Goal: Information Seeking & Learning: Learn about a topic

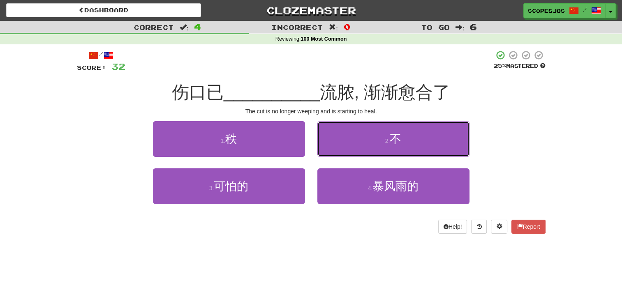
drag, startPoint x: 395, startPoint y: 127, endPoint x: 398, endPoint y: 148, distance: 21.3
click at [395, 127] on button "2 . 不" at bounding box center [393, 139] width 152 height 36
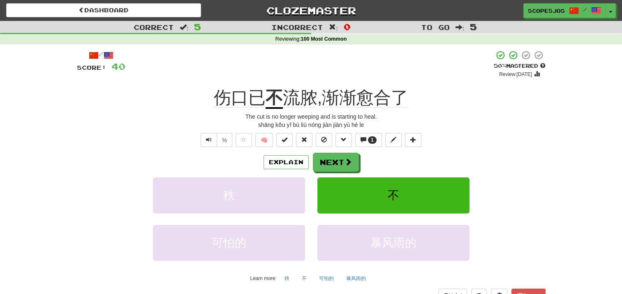
click at [542, 143] on div "½ 🧠 1" at bounding box center [311, 140] width 469 height 14
click at [342, 162] on button "Next" at bounding box center [336, 162] width 46 height 19
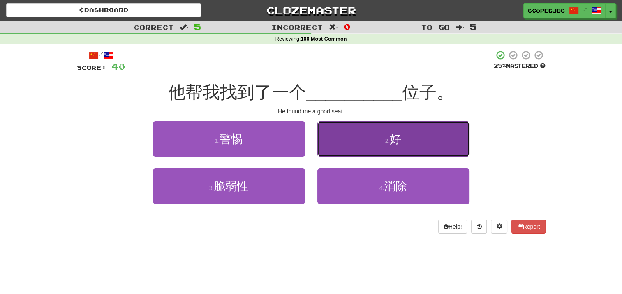
click at [381, 135] on button "2 . 好" at bounding box center [393, 139] width 152 height 36
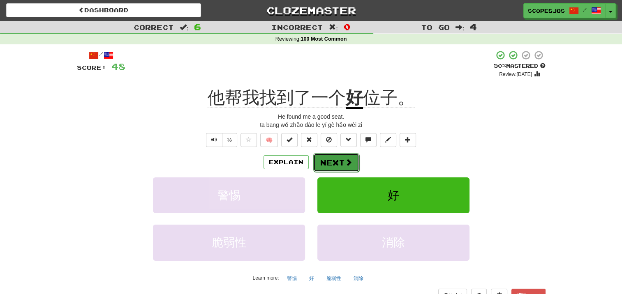
click at [337, 170] on button "Next" at bounding box center [336, 162] width 46 height 19
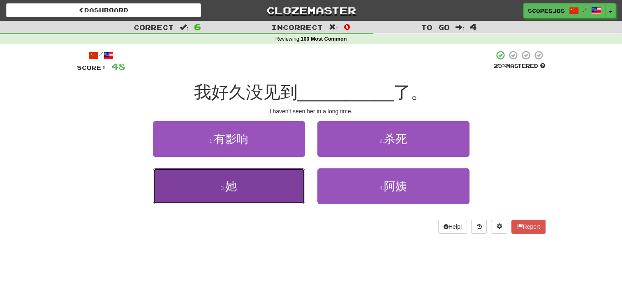
click at [238, 181] on button "3 . 她" at bounding box center [229, 187] width 152 height 36
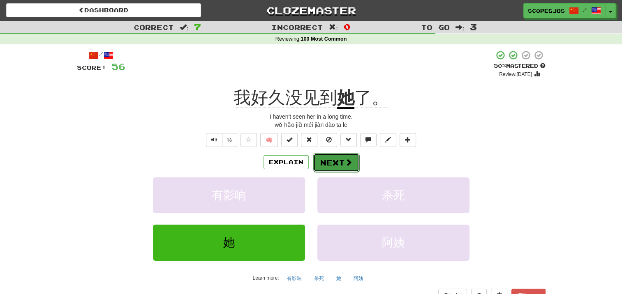
click at [345, 162] on span at bounding box center [348, 162] width 7 height 7
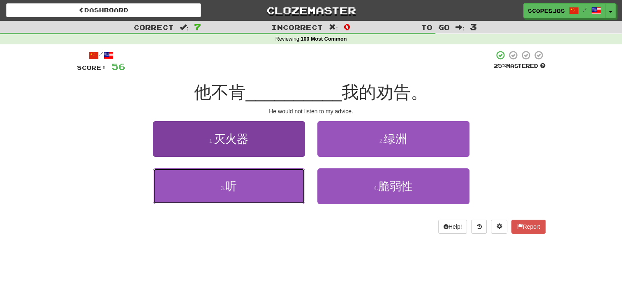
drag, startPoint x: 236, startPoint y: 190, endPoint x: 240, endPoint y: 210, distance: 20.5
click at [235, 189] on span "听" at bounding box center [231, 186] width 12 height 13
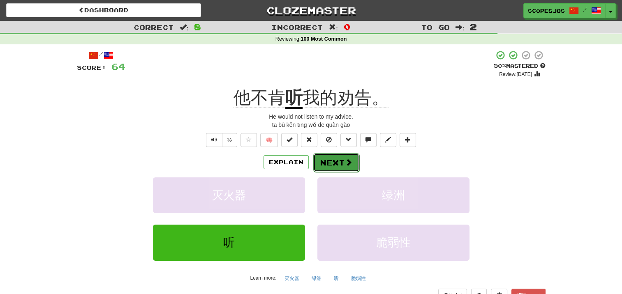
click at [345, 159] on span at bounding box center [348, 162] width 7 height 7
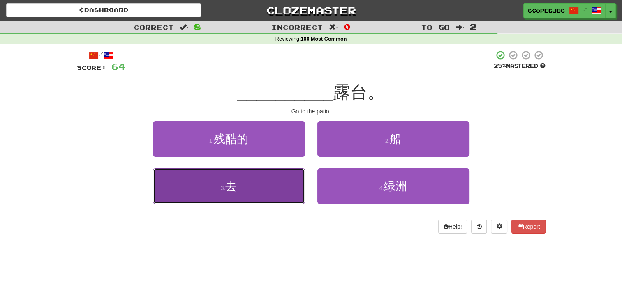
click at [230, 181] on span "去" at bounding box center [231, 186] width 12 height 13
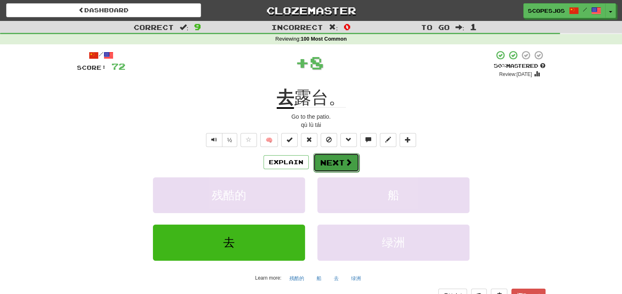
click at [345, 159] on span at bounding box center [348, 162] width 7 height 7
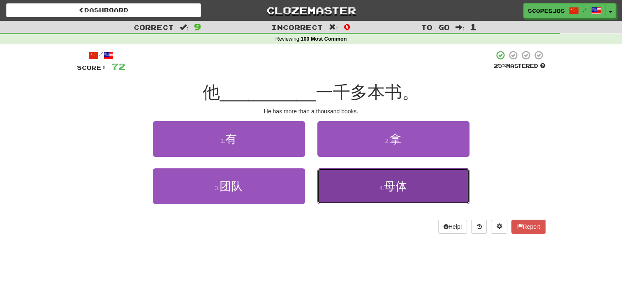
click at [397, 188] on span "母体" at bounding box center [395, 186] width 23 height 13
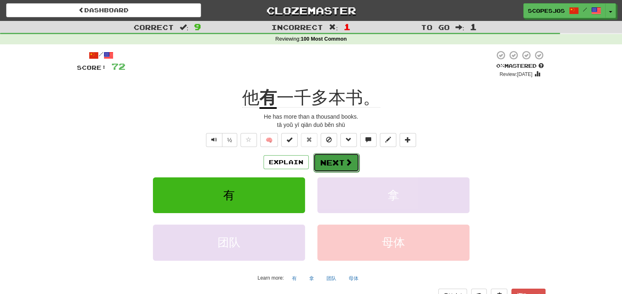
click at [336, 163] on button "Next" at bounding box center [336, 162] width 46 height 19
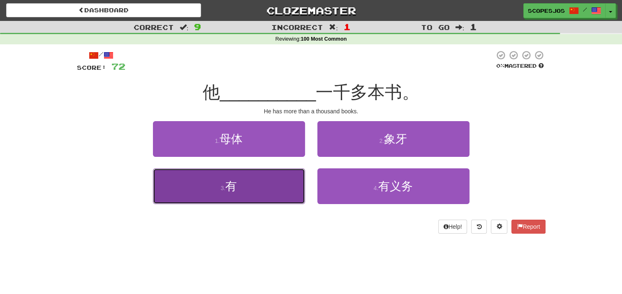
click at [234, 182] on span "有" at bounding box center [231, 186] width 12 height 13
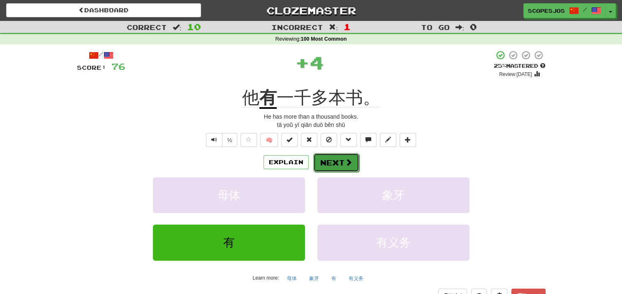
click at [342, 163] on button "Next" at bounding box center [336, 162] width 46 height 19
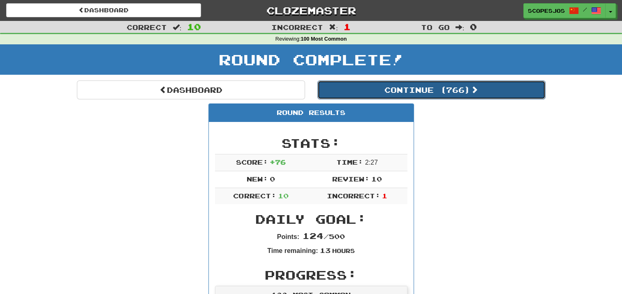
click at [427, 97] on button "Continue ( 766 )" at bounding box center [431, 90] width 228 height 19
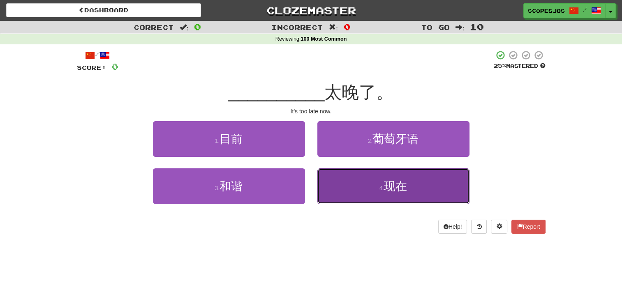
click at [403, 187] on span "现在" at bounding box center [395, 186] width 23 height 13
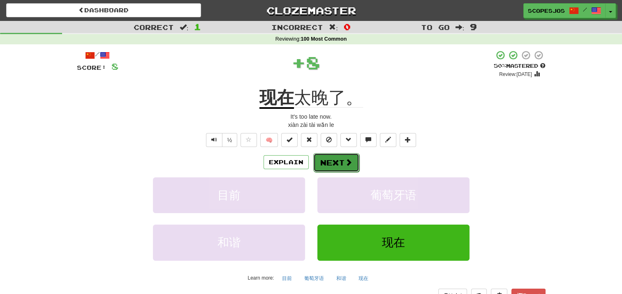
click at [335, 163] on button "Next" at bounding box center [336, 162] width 46 height 19
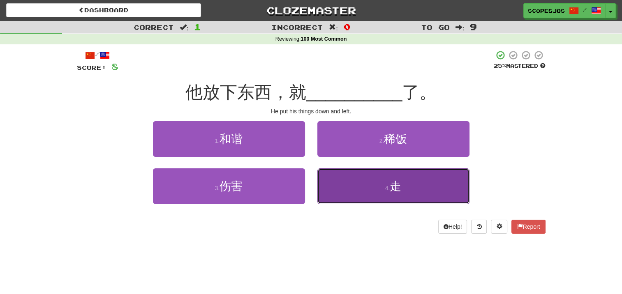
click at [398, 181] on span "走" at bounding box center [396, 186] width 12 height 13
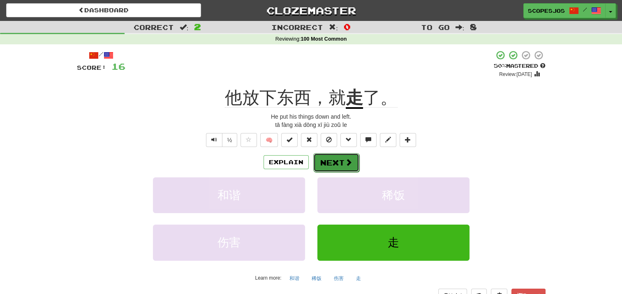
click at [339, 163] on button "Next" at bounding box center [336, 162] width 46 height 19
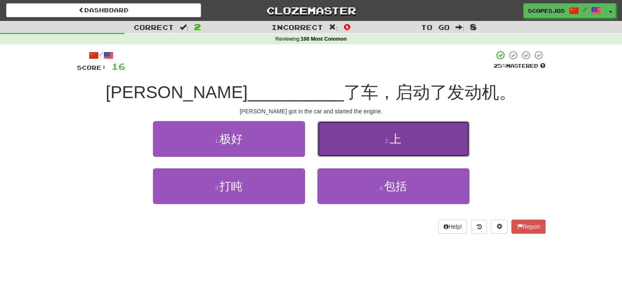
click at [385, 140] on small "2 ." at bounding box center [387, 141] width 5 height 7
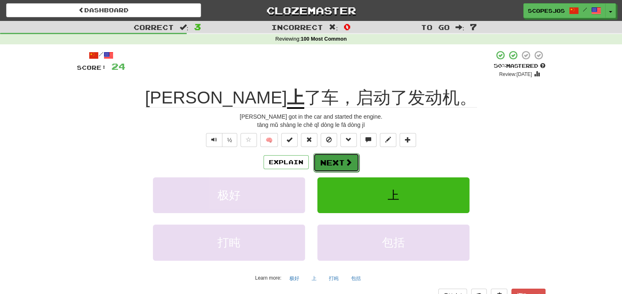
click at [350, 168] on button "Next" at bounding box center [336, 162] width 46 height 19
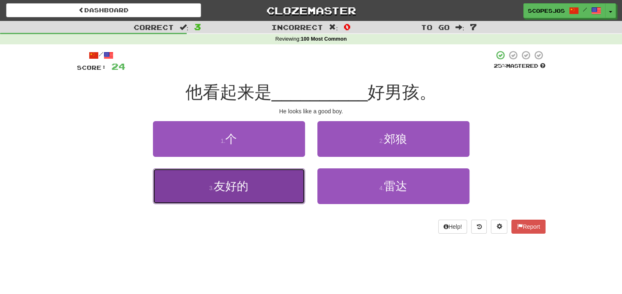
click at [229, 187] on span "友好的" at bounding box center [231, 186] width 35 height 13
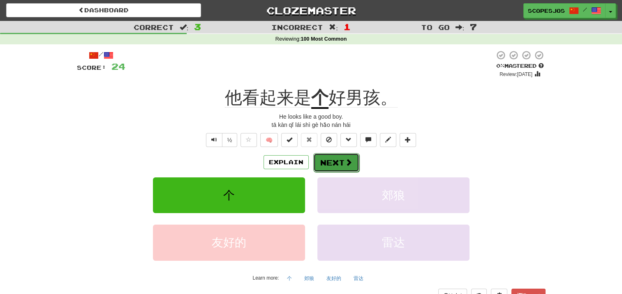
click at [338, 161] on button "Next" at bounding box center [336, 162] width 46 height 19
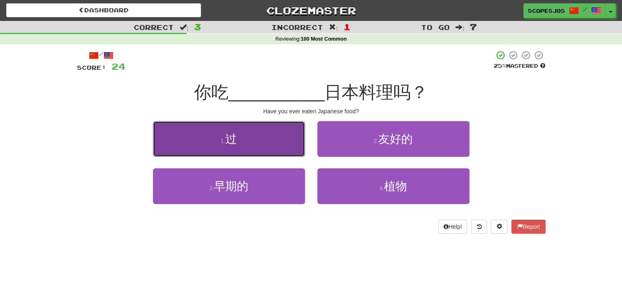
click at [242, 136] on button "1 . 过" at bounding box center [229, 139] width 152 height 36
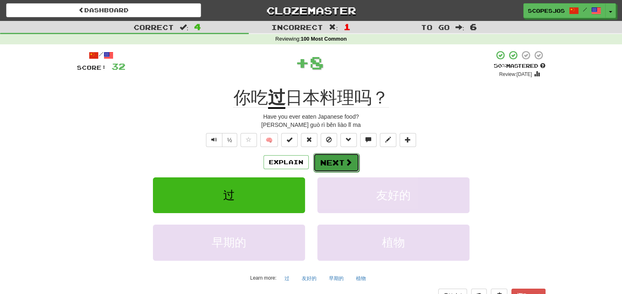
click at [335, 164] on button "Next" at bounding box center [336, 162] width 46 height 19
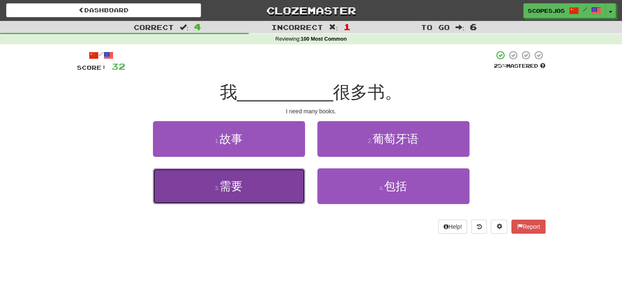
click at [270, 175] on button "3 . 需要" at bounding box center [229, 187] width 152 height 36
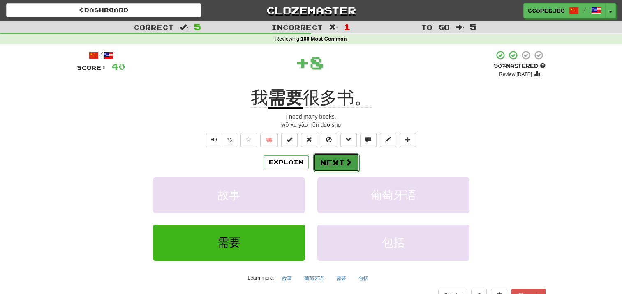
click at [342, 166] on button "Next" at bounding box center [336, 162] width 46 height 19
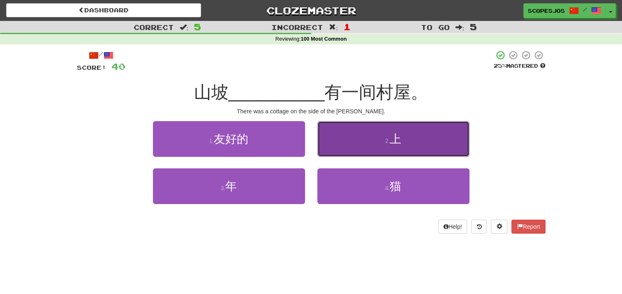
click at [401, 145] on button "2 . 上" at bounding box center [393, 139] width 152 height 36
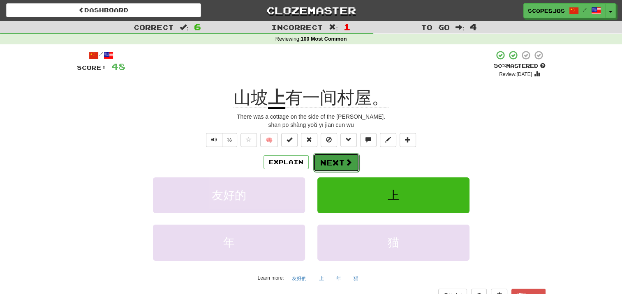
click at [338, 159] on button "Next" at bounding box center [336, 162] width 46 height 19
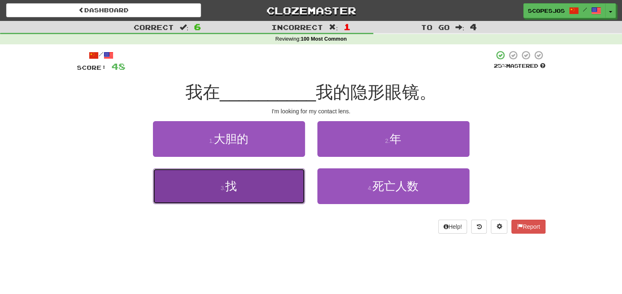
click at [234, 185] on span "找" at bounding box center [231, 186] width 12 height 13
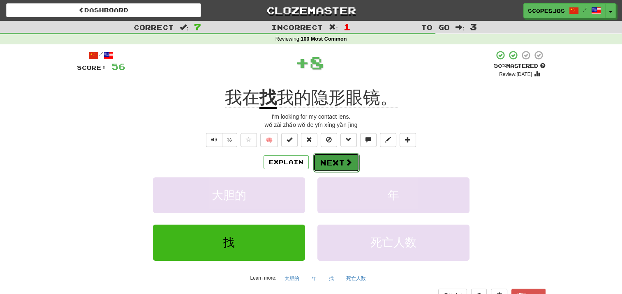
click at [335, 164] on button "Next" at bounding box center [336, 162] width 46 height 19
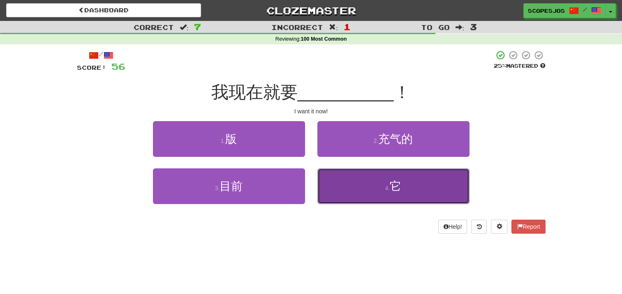
click at [399, 186] on span "它" at bounding box center [396, 186] width 12 height 13
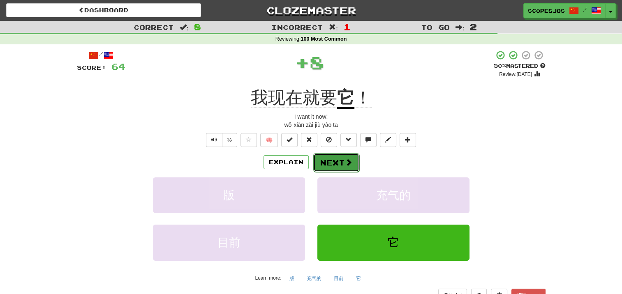
click at [349, 164] on span at bounding box center [348, 162] width 7 height 7
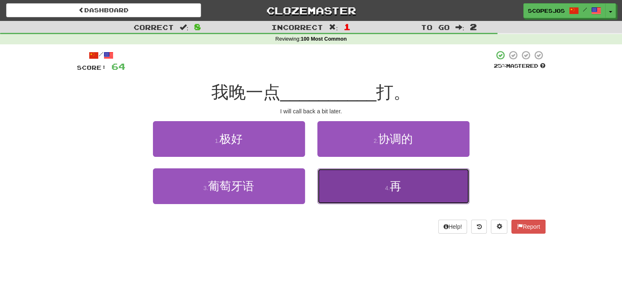
click at [389, 178] on button "4 . 再" at bounding box center [393, 187] width 152 height 36
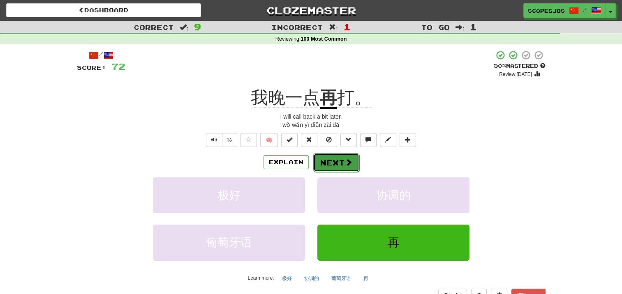
click at [330, 166] on button "Next" at bounding box center [336, 162] width 46 height 19
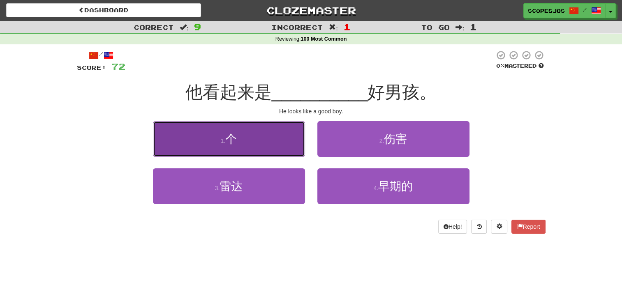
click at [260, 136] on button "1 . 个" at bounding box center [229, 139] width 152 height 36
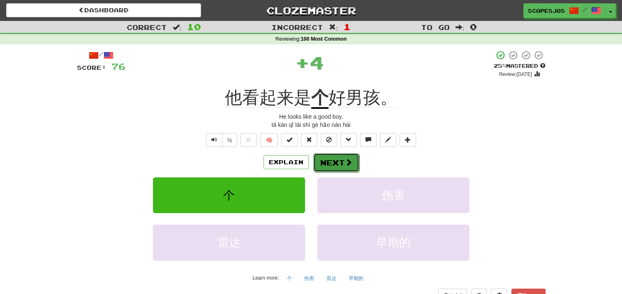
click at [324, 166] on button "Next" at bounding box center [336, 162] width 46 height 19
